Goal: Information Seeking & Learning: Learn about a topic

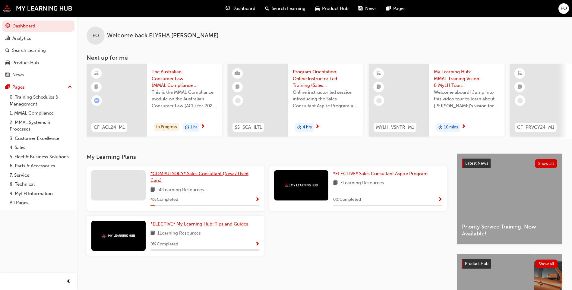
click at [222, 176] on span "*COMPULSORY* Sales Consultant (New / Used Cars)" at bounding box center [200, 177] width 98 height 12
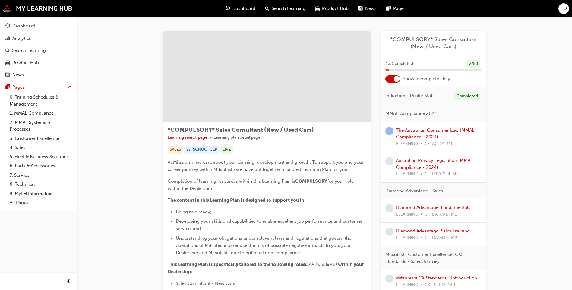
click at [395, 79] on div at bounding box center [397, 79] width 6 height 6
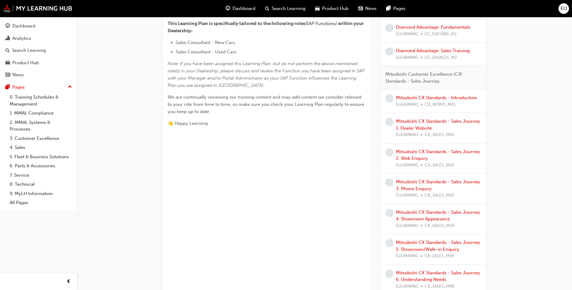
scroll to position [241, 0]
click at [419, 98] on link "Mitsubishi CX Standards - Introduction" at bounding box center [436, 97] width 81 height 5
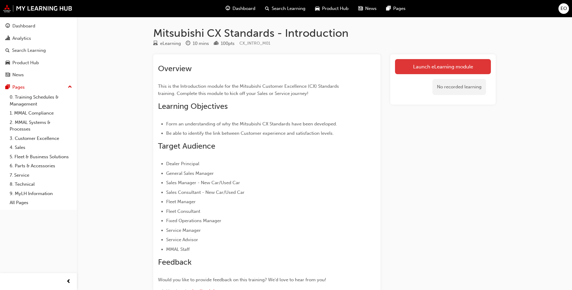
click at [419, 66] on link "Launch eLearning module" at bounding box center [443, 66] width 96 height 15
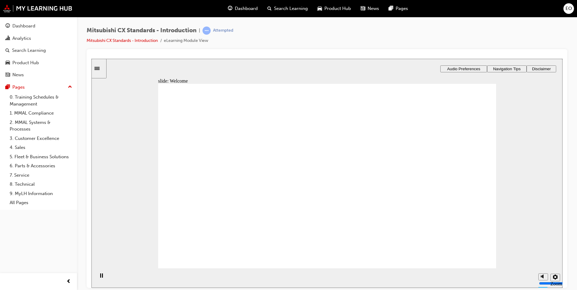
click at [555, 277] on icon "settings" at bounding box center [555, 276] width 5 height 5
click at [542, 256] on polygon "volume" at bounding box center [543, 254] width 2 height 4
drag, startPoint x: 542, startPoint y: 268, endPoint x: 539, endPoint y: 254, distance: 13.9
type input "8"
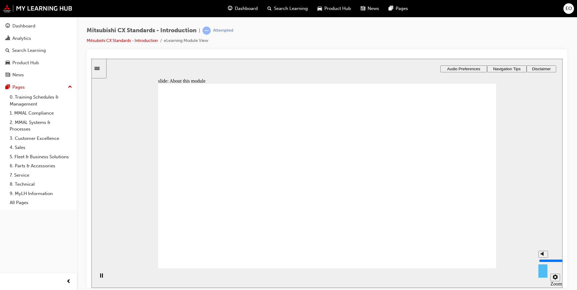
click at [539, 258] on input "volume" at bounding box center [558, 260] width 39 height 5
click at [555, 277] on icon "settings" at bounding box center [555, 276] width 5 height 5
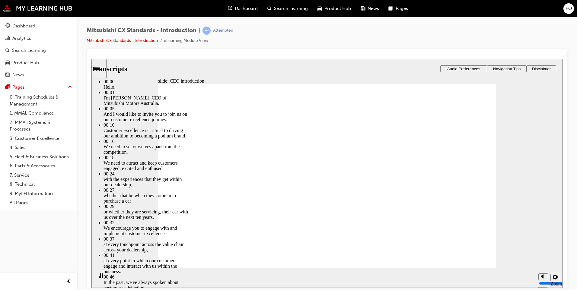
type input "110"
